Goal: Find specific page/section: Find specific page/section

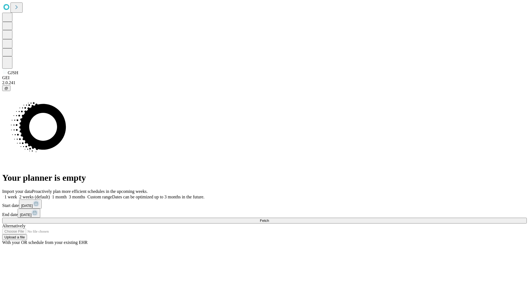
click at [269, 218] on span "Fetch" at bounding box center [264, 220] width 9 height 4
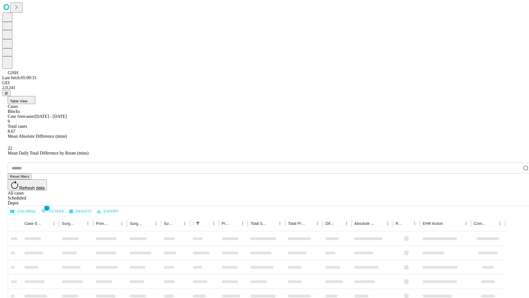
click at [28, 99] on span "Table View" at bounding box center [19, 101] width 18 height 4
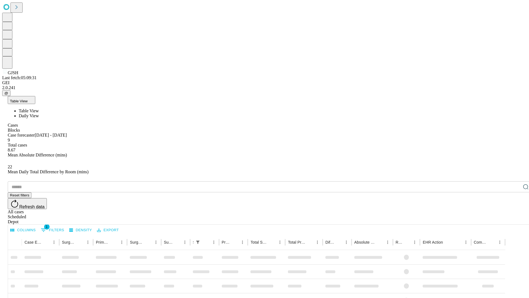
click at [39, 113] on span "Daily View" at bounding box center [29, 115] width 20 height 5
